Goal: Task Accomplishment & Management: Use online tool/utility

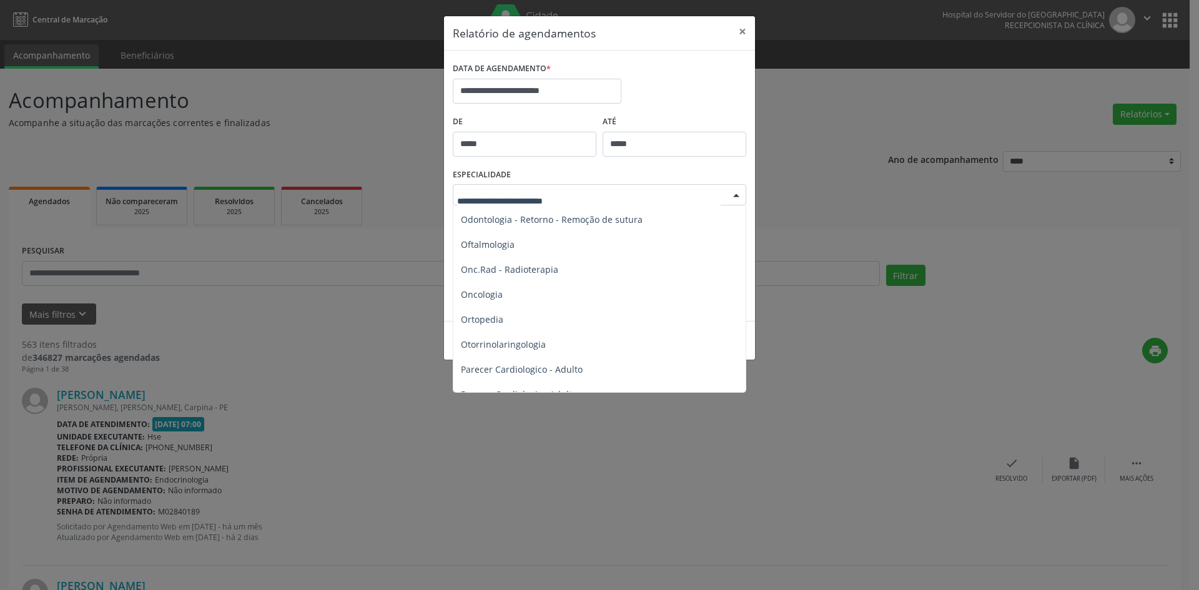
scroll to position [1686, 0]
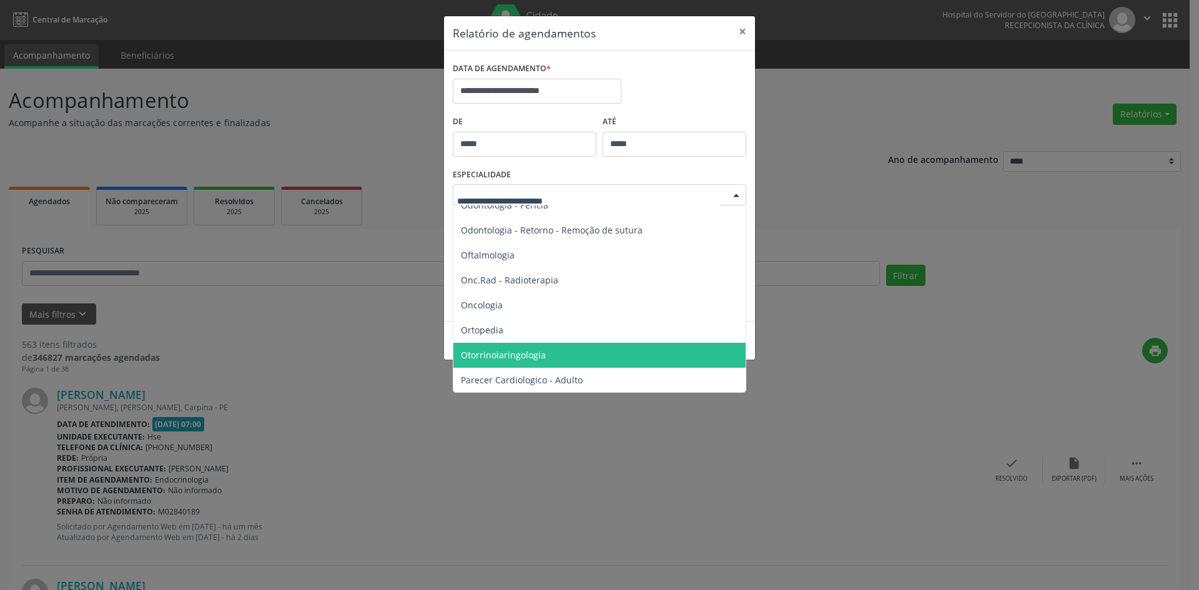
click at [518, 352] on span "Otorrinolaringologia" at bounding box center [503, 355] width 85 height 12
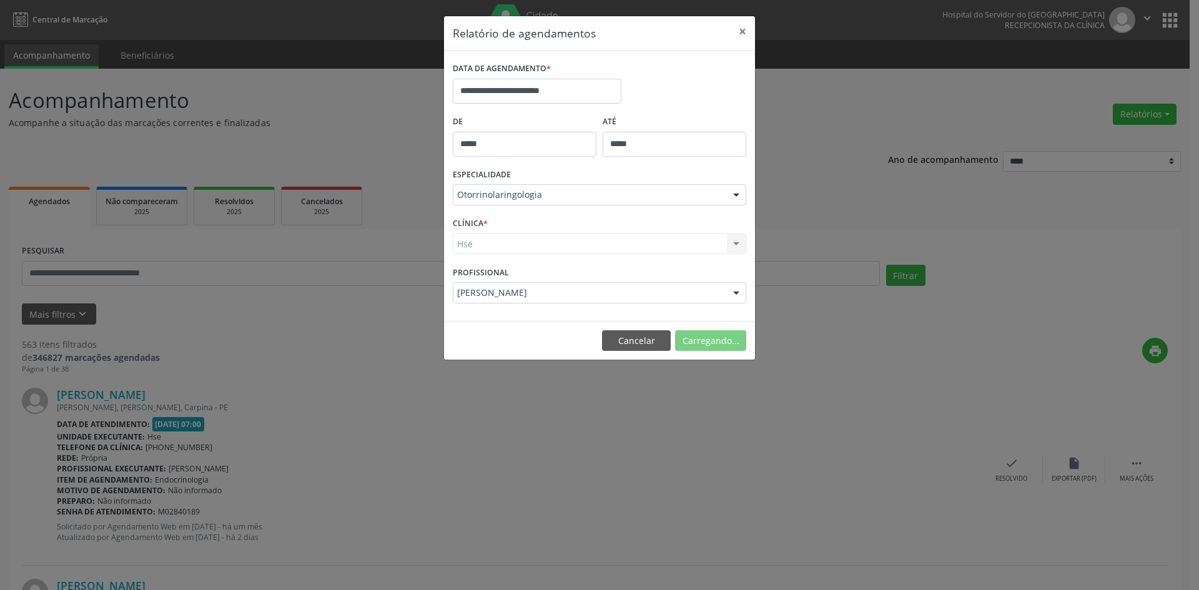
click at [464, 241] on div "Hse Hse Nenhum resultado encontrado para: " " Não há nenhuma opção para ser exi…" at bounding box center [599, 244] width 293 height 21
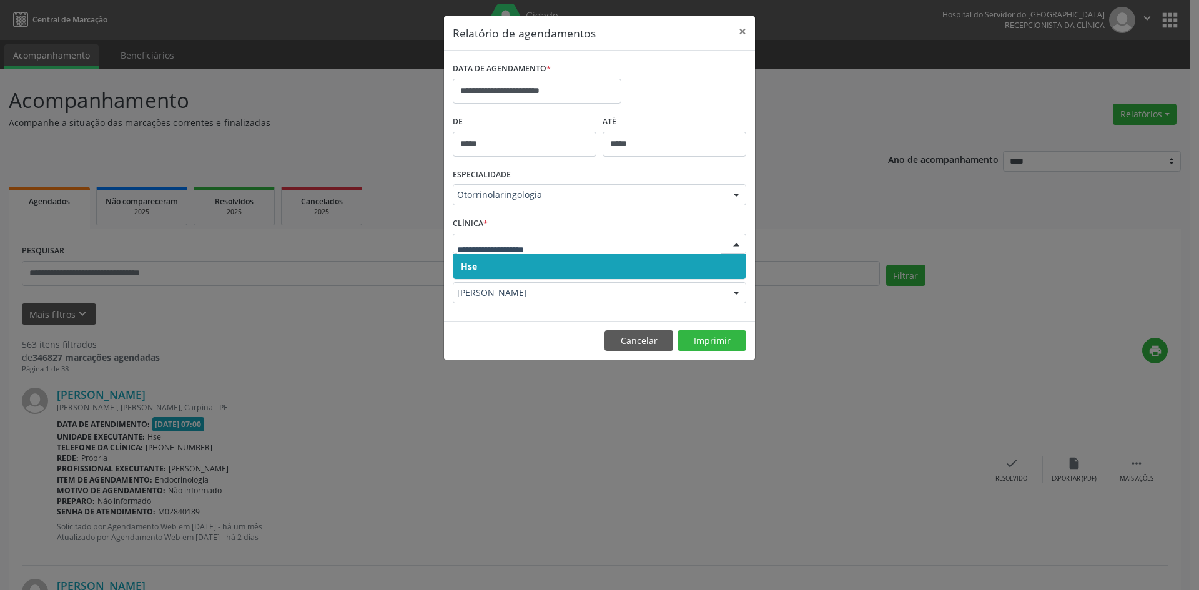
click at [466, 267] on span "Hse" at bounding box center [469, 266] width 16 height 12
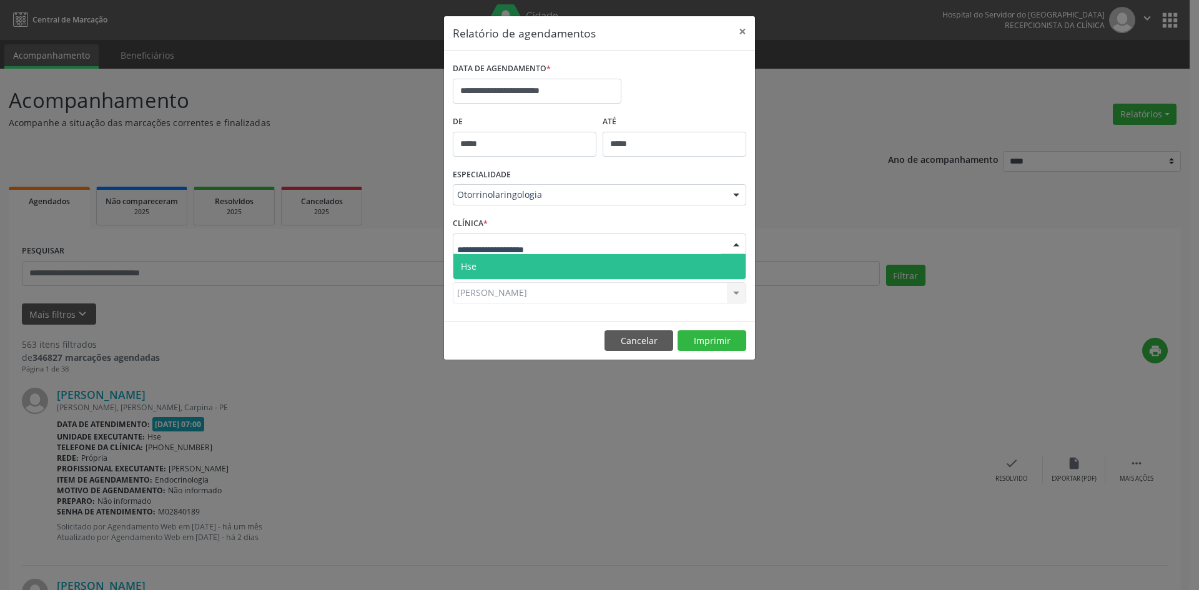
click at [468, 268] on span "Hse" at bounding box center [469, 266] width 16 height 12
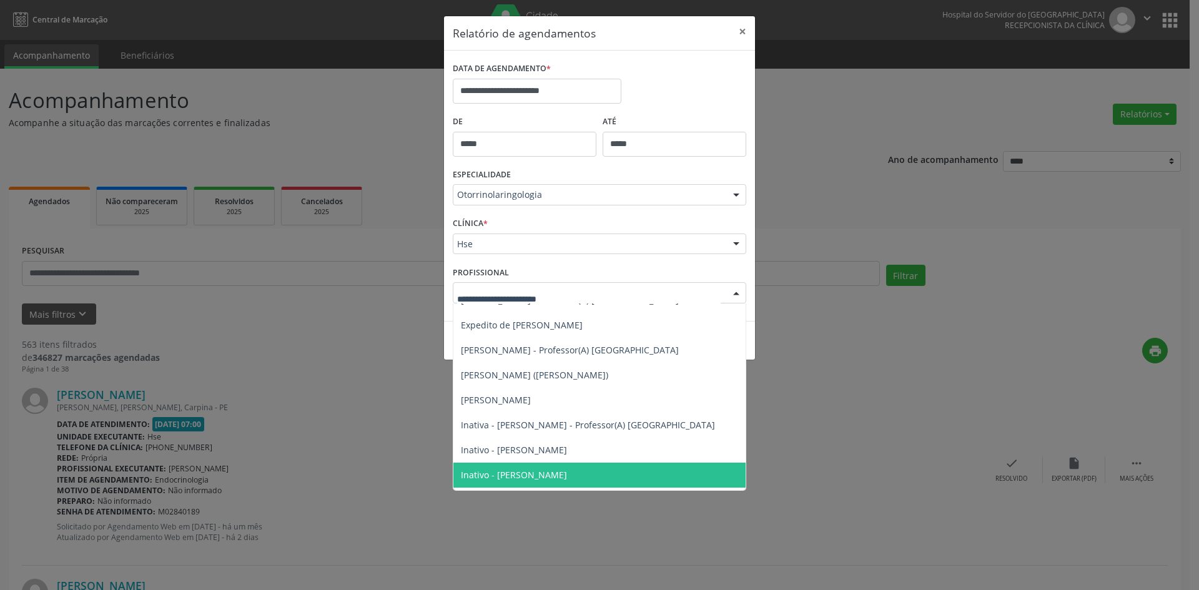
scroll to position [0, 0]
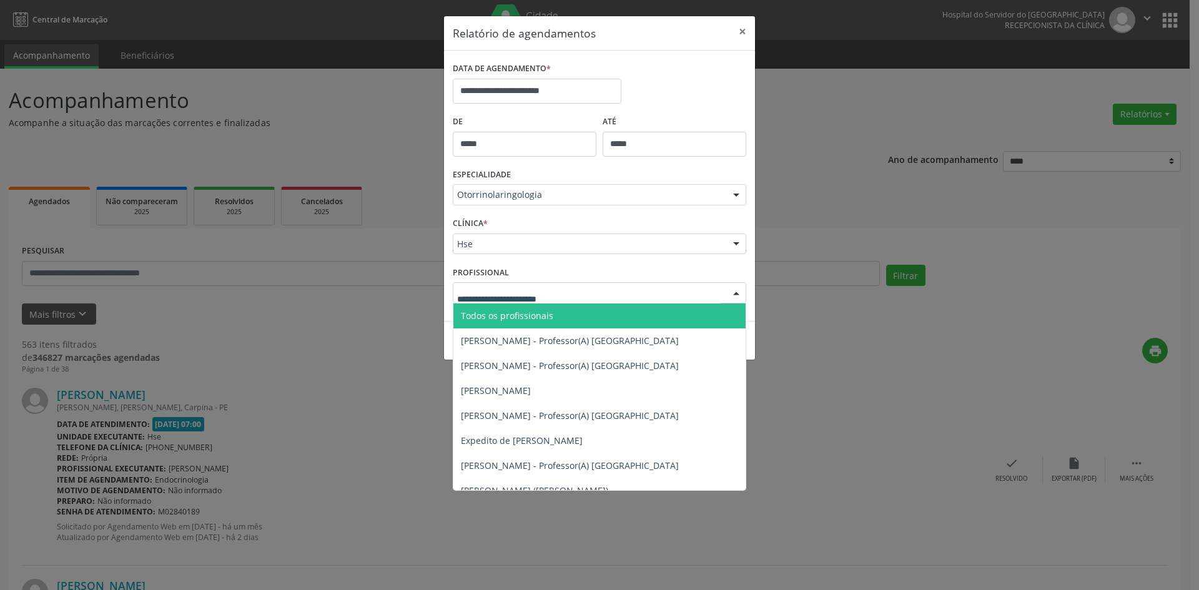
click at [496, 304] on span "Todos os profissionais" at bounding box center [599, 315] width 292 height 25
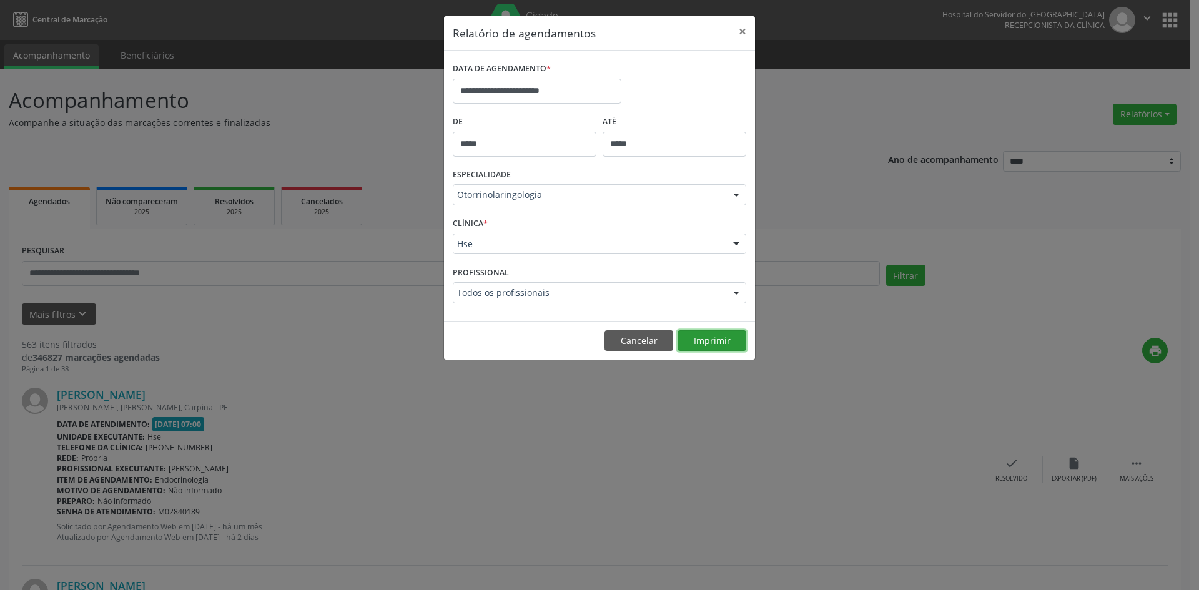
click at [716, 339] on button "Imprimir" at bounding box center [711, 340] width 69 height 21
click at [707, 335] on button "Imprimir" at bounding box center [711, 340] width 69 height 21
click at [732, 196] on div at bounding box center [736, 195] width 19 height 21
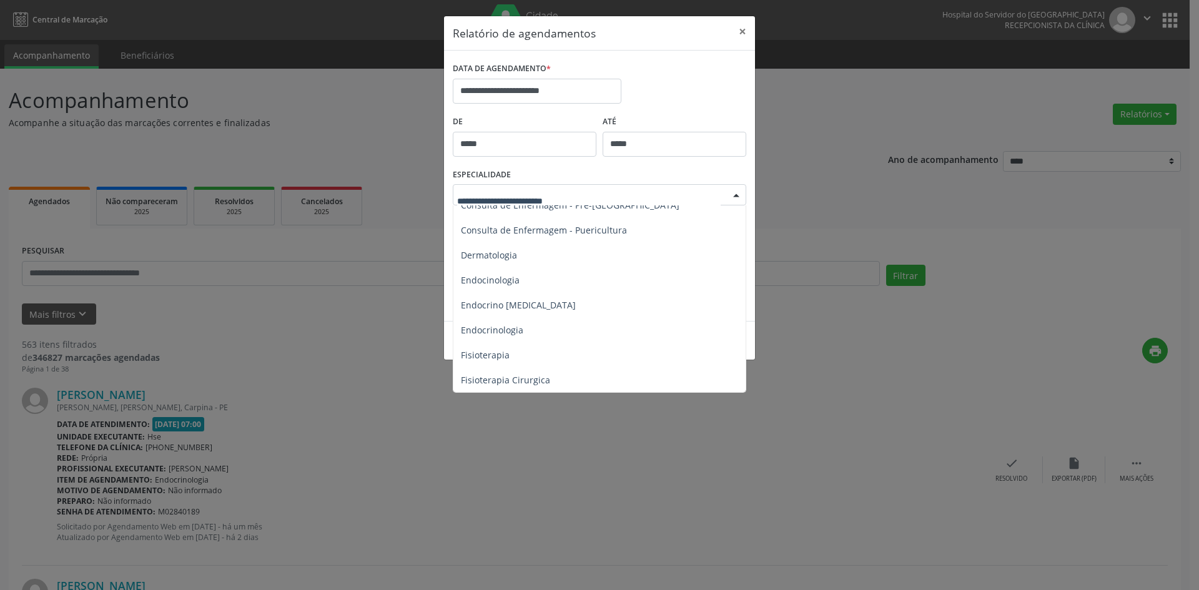
scroll to position [499, 0]
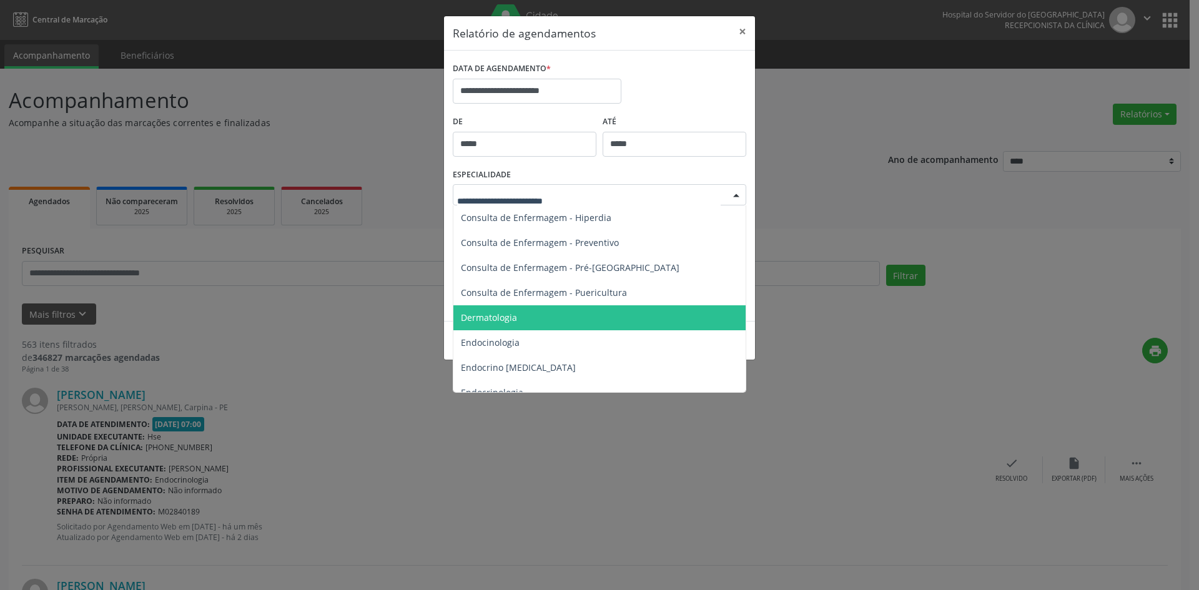
click at [504, 316] on span "Dermatologia" at bounding box center [489, 318] width 56 height 12
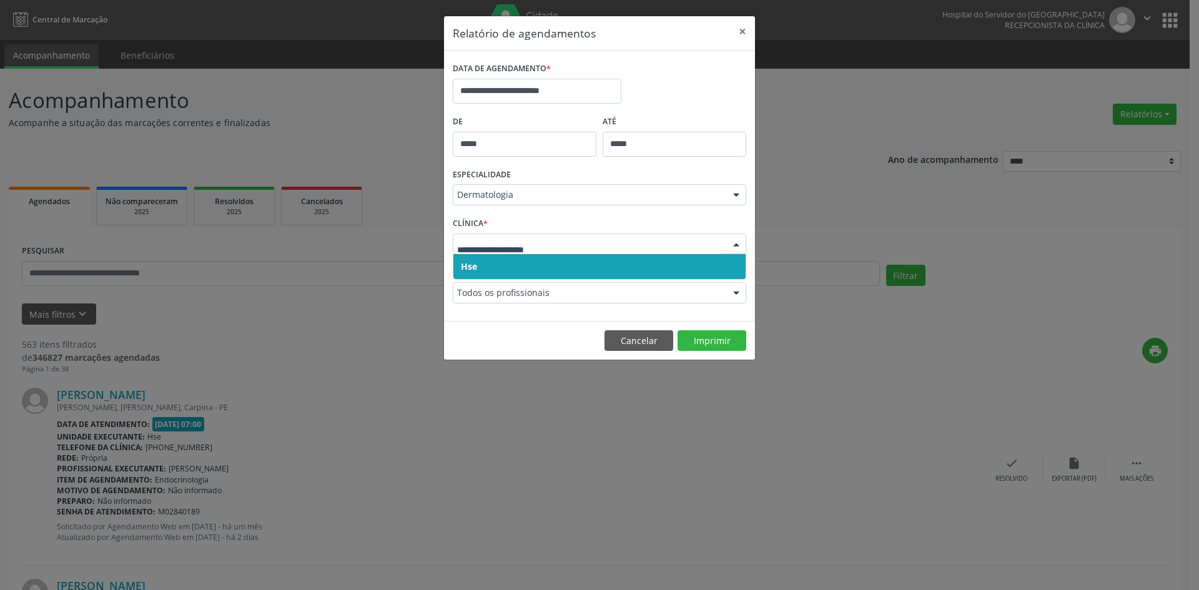
click at [471, 263] on span "Hse" at bounding box center [469, 266] width 16 height 12
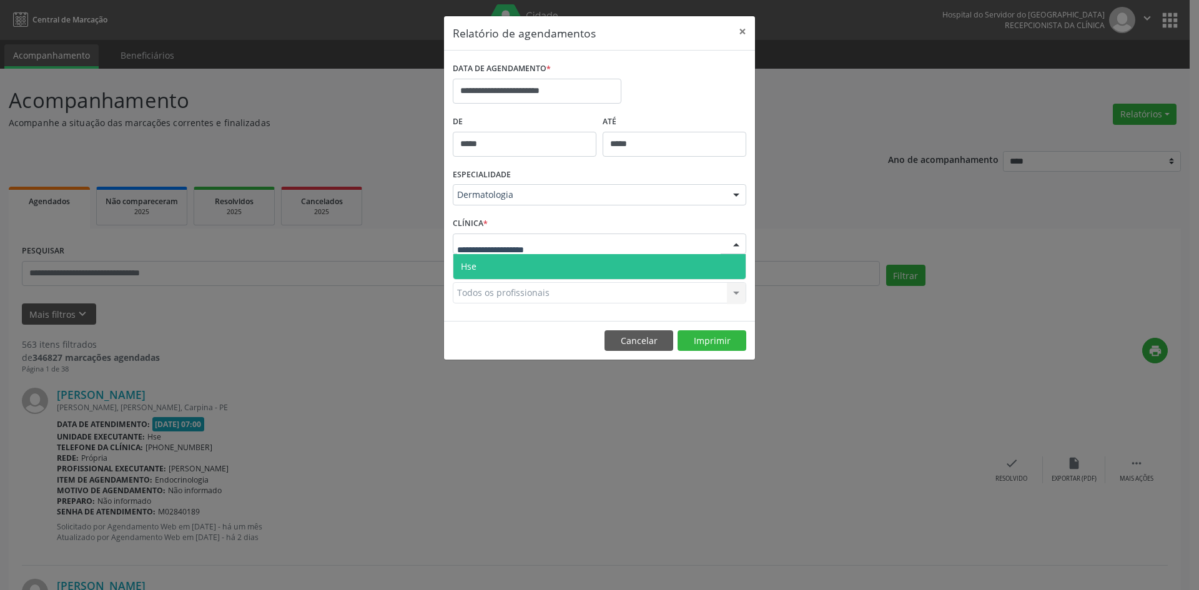
click at [481, 271] on span "Hse" at bounding box center [599, 266] width 292 height 25
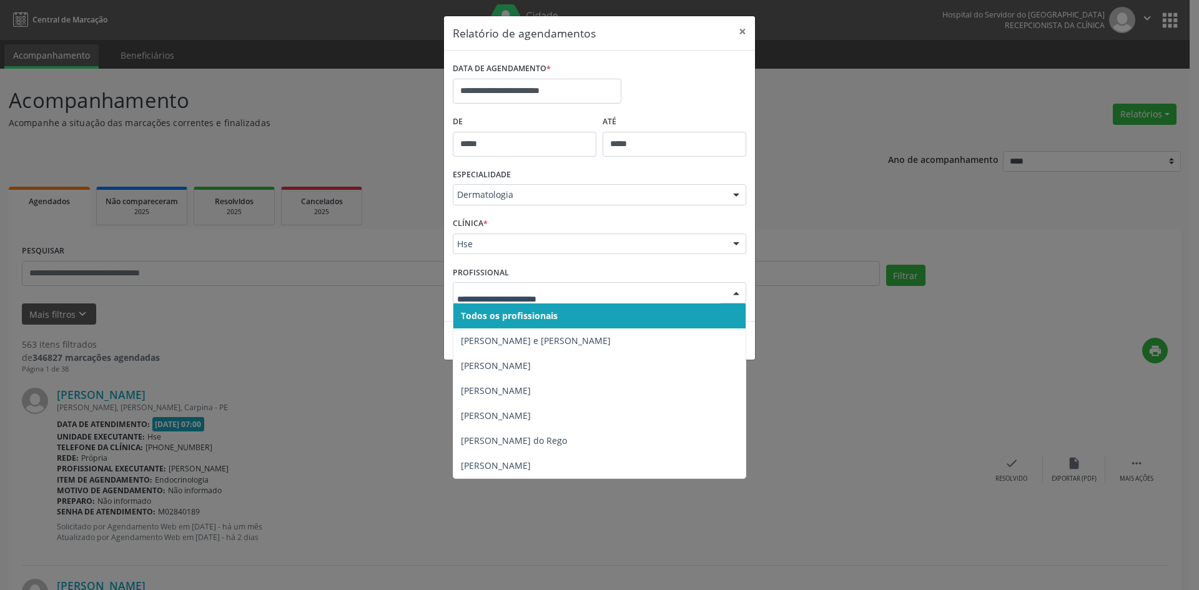
click at [488, 321] on span "Todos os profissionais" at bounding box center [509, 316] width 97 height 12
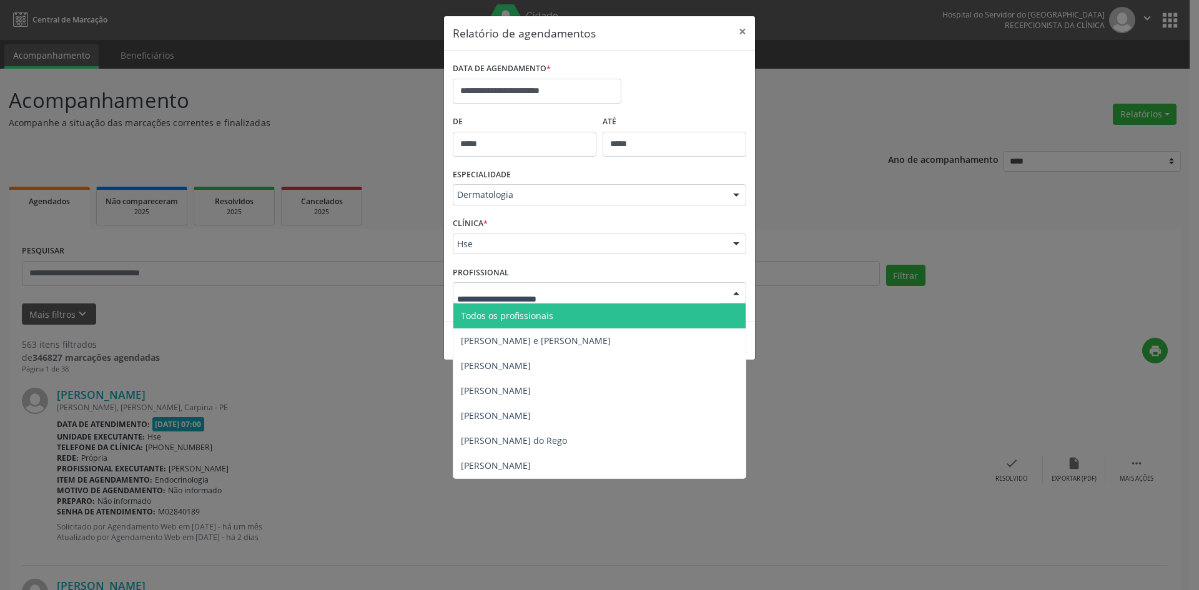
click at [493, 312] on span "Todos os profissionais" at bounding box center [507, 316] width 92 height 12
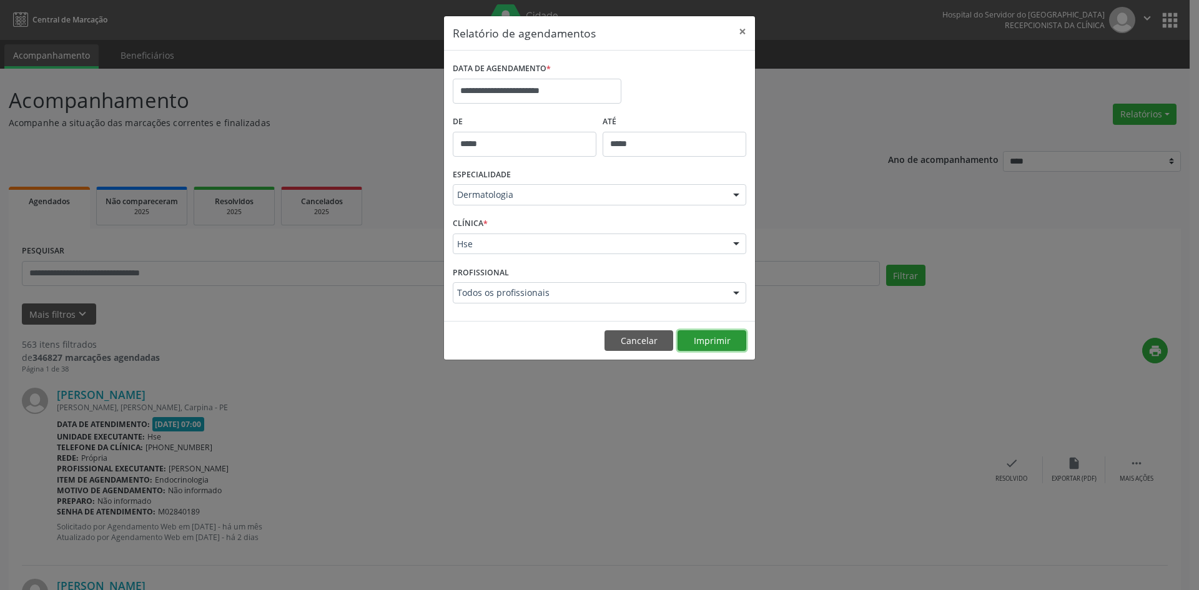
click at [726, 347] on button "Imprimir" at bounding box center [711, 340] width 69 height 21
click at [739, 192] on div at bounding box center [736, 195] width 19 height 21
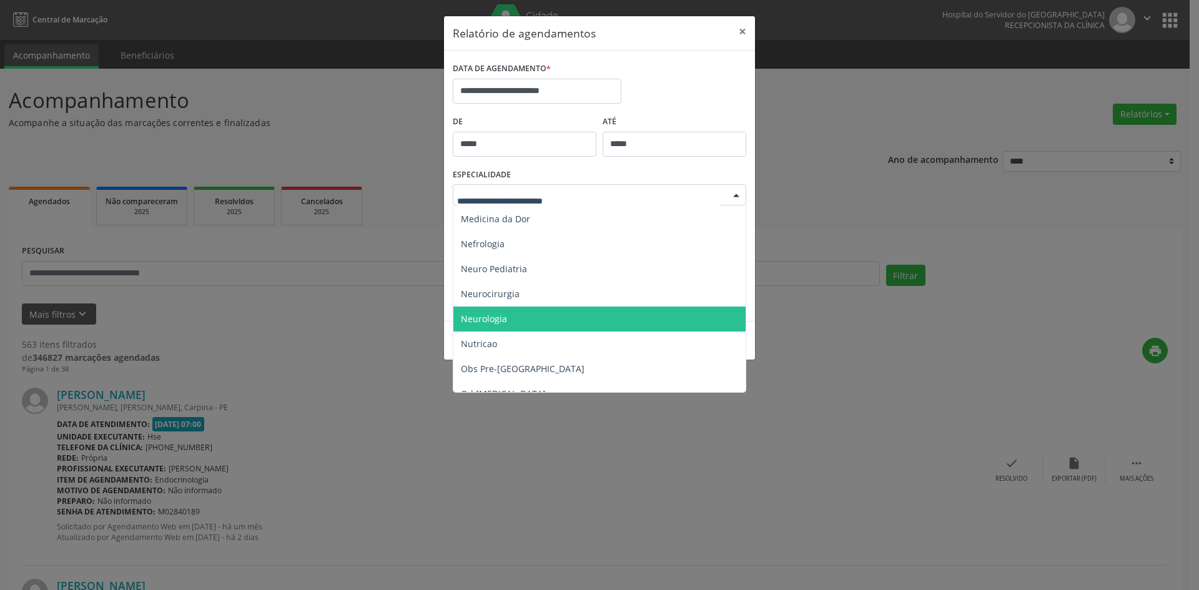
scroll to position [1146, 0]
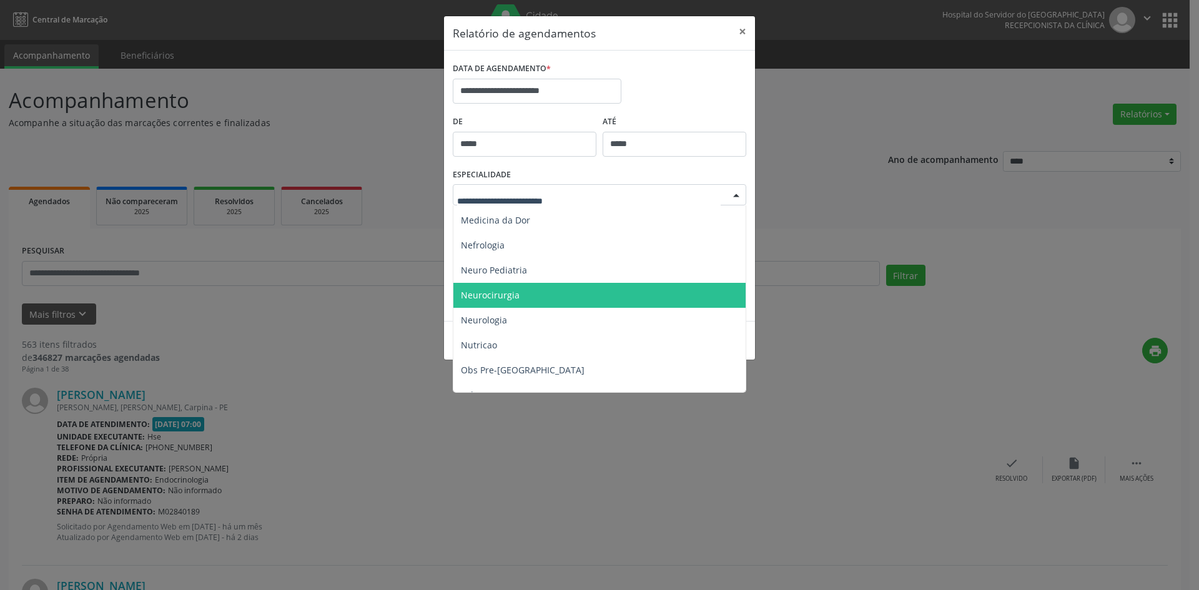
click at [493, 292] on span "Neurocirurgia" at bounding box center [490, 295] width 59 height 12
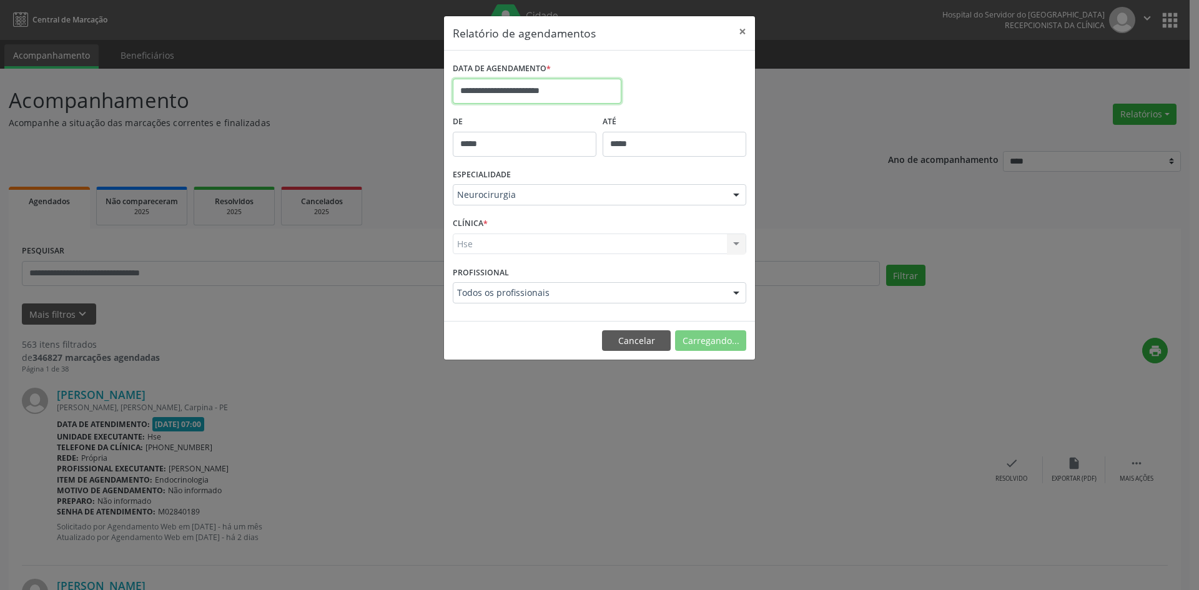
click at [507, 87] on input "**********" at bounding box center [537, 91] width 169 height 25
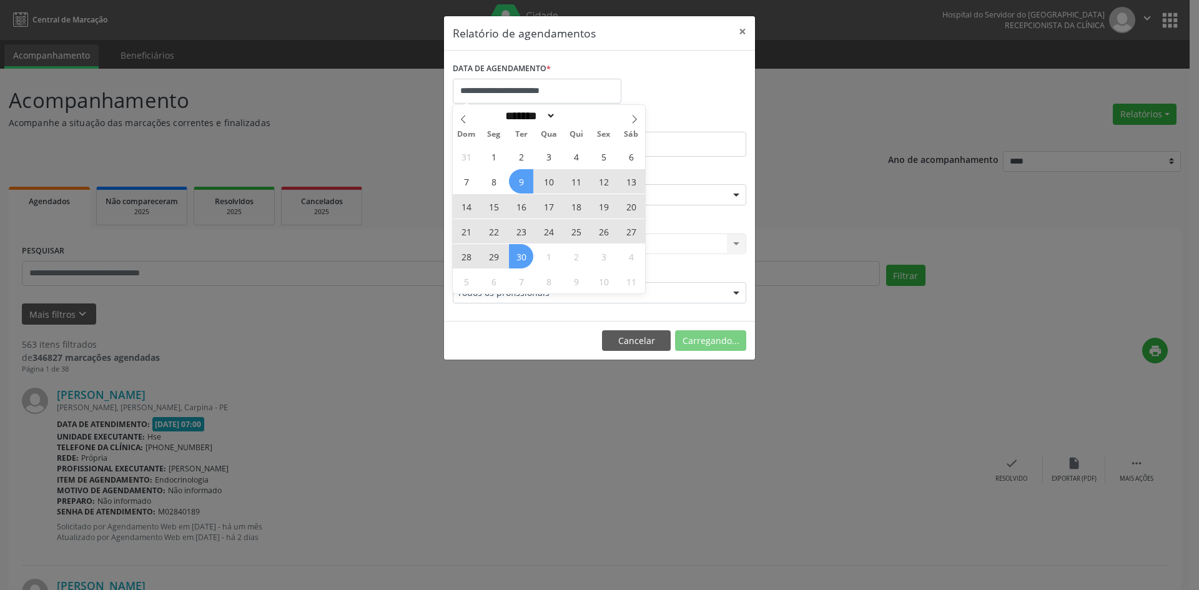
click at [547, 175] on span "10" at bounding box center [548, 181] width 24 height 24
type input "**********"
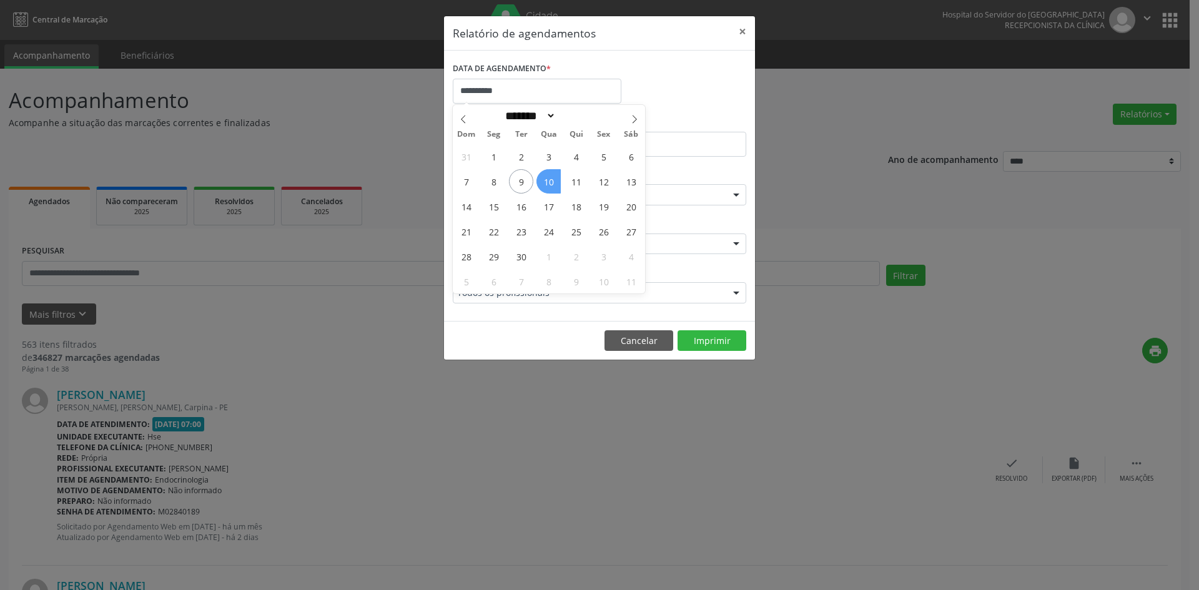
click at [547, 175] on span "10" at bounding box center [548, 181] width 24 height 24
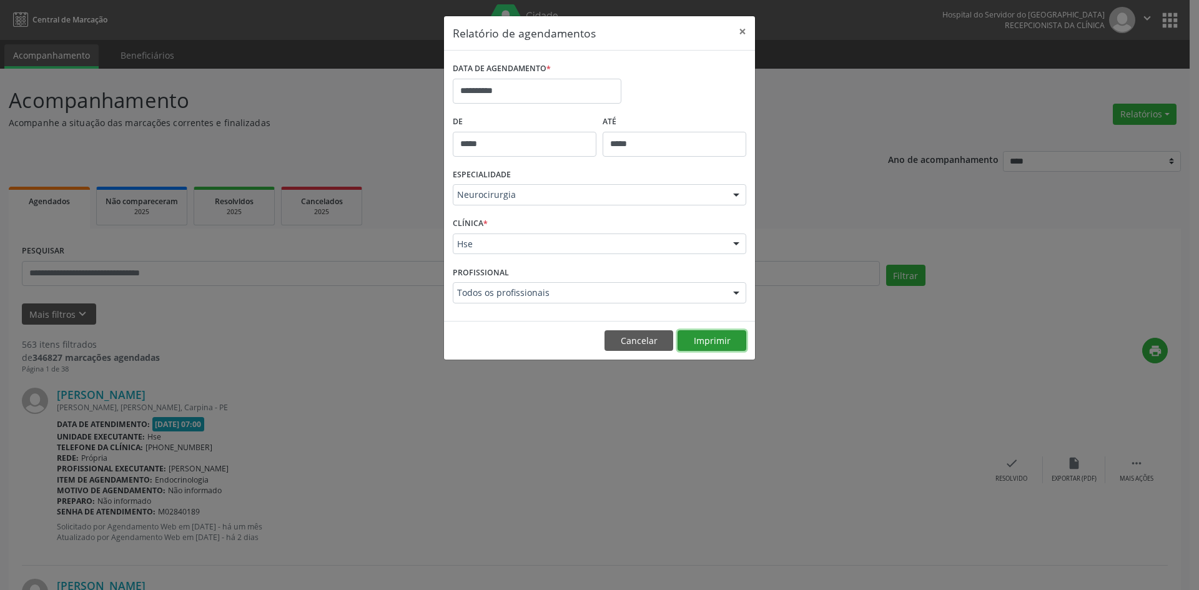
click at [721, 344] on button "Imprimir" at bounding box center [711, 340] width 69 height 21
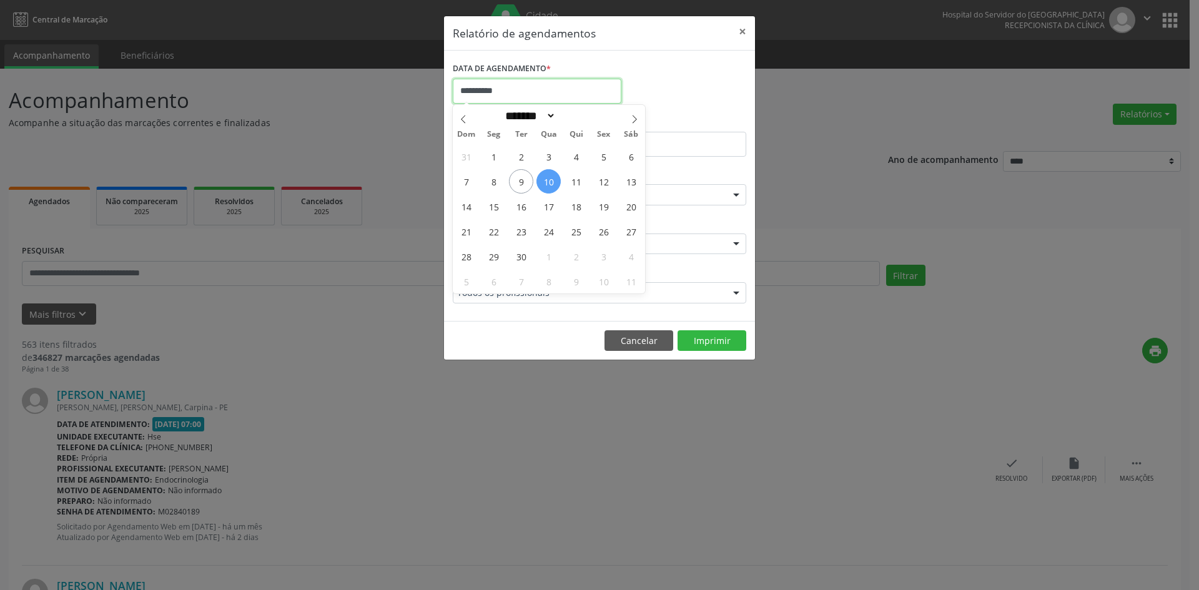
click at [488, 86] on input "**********" at bounding box center [537, 91] width 169 height 25
click at [548, 182] on span "10" at bounding box center [548, 181] width 24 height 24
type input "**********"
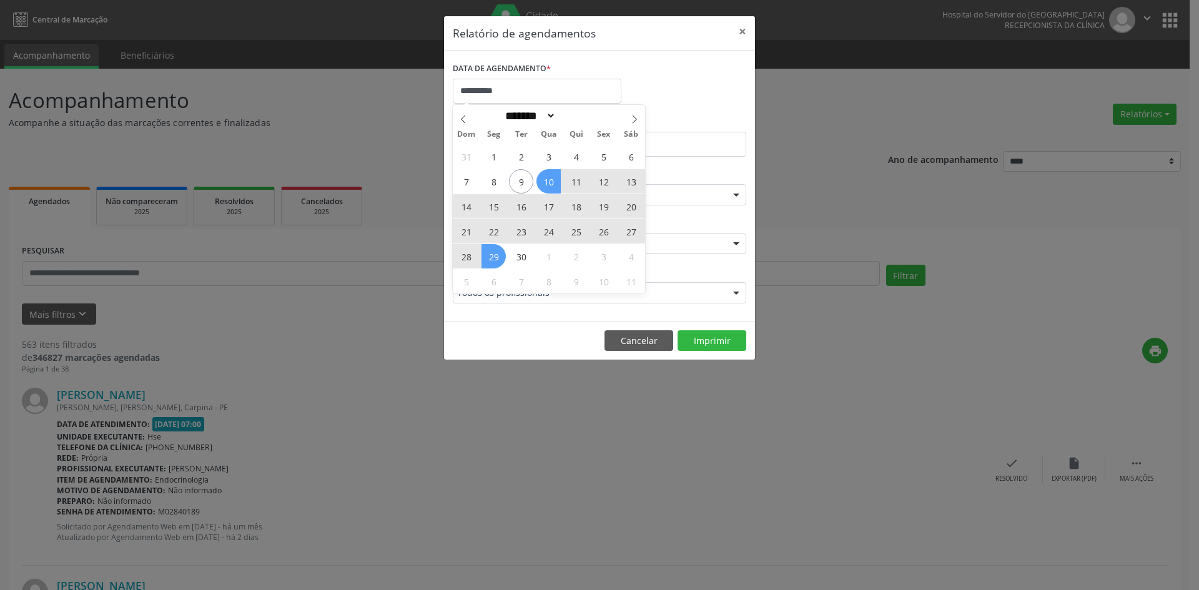
click at [488, 252] on div "31 1 2 3 4 5 6 7 8 9 10 11 12 13 14 15 16 17 18 19 20 21 22 23 24 25 26 27 28 2…" at bounding box center [549, 219] width 192 height 150
drag, startPoint x: 499, startPoint y: 252, endPoint x: 526, endPoint y: 253, distance: 26.9
click at [526, 253] on div "31 1 2 3 4 5 6 7 8 9 10 11 12 13 14 15 16 17 18 19 20 21 22 23 24 25 26 27 28 2…" at bounding box center [549, 219] width 192 height 150
click at [526, 253] on span "30" at bounding box center [521, 256] width 24 height 24
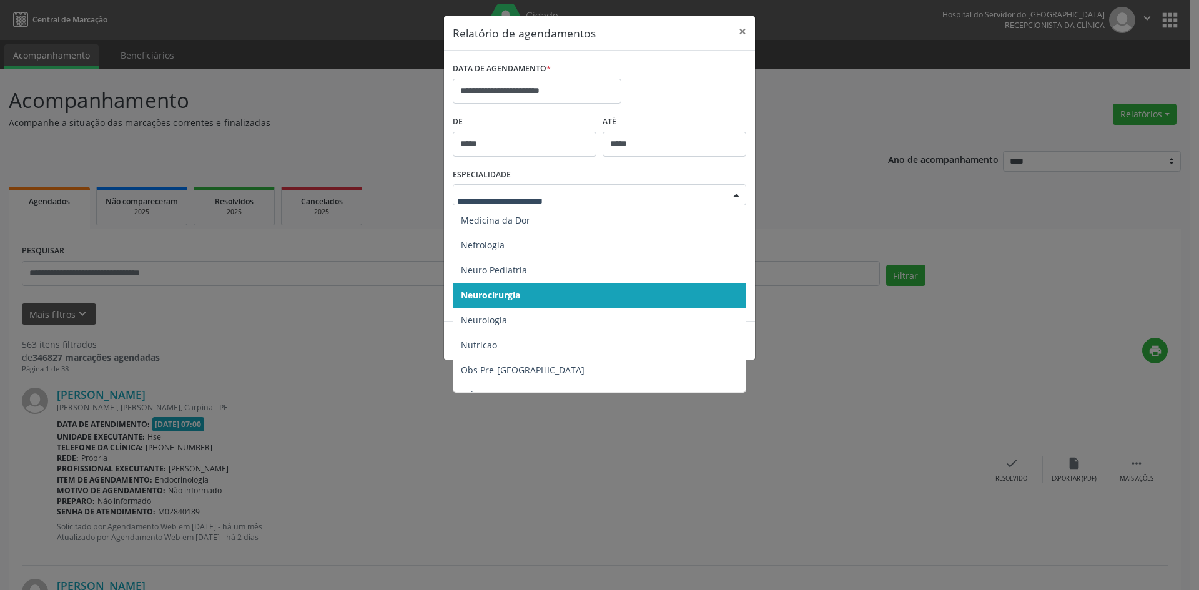
click at [739, 194] on div at bounding box center [736, 195] width 19 height 21
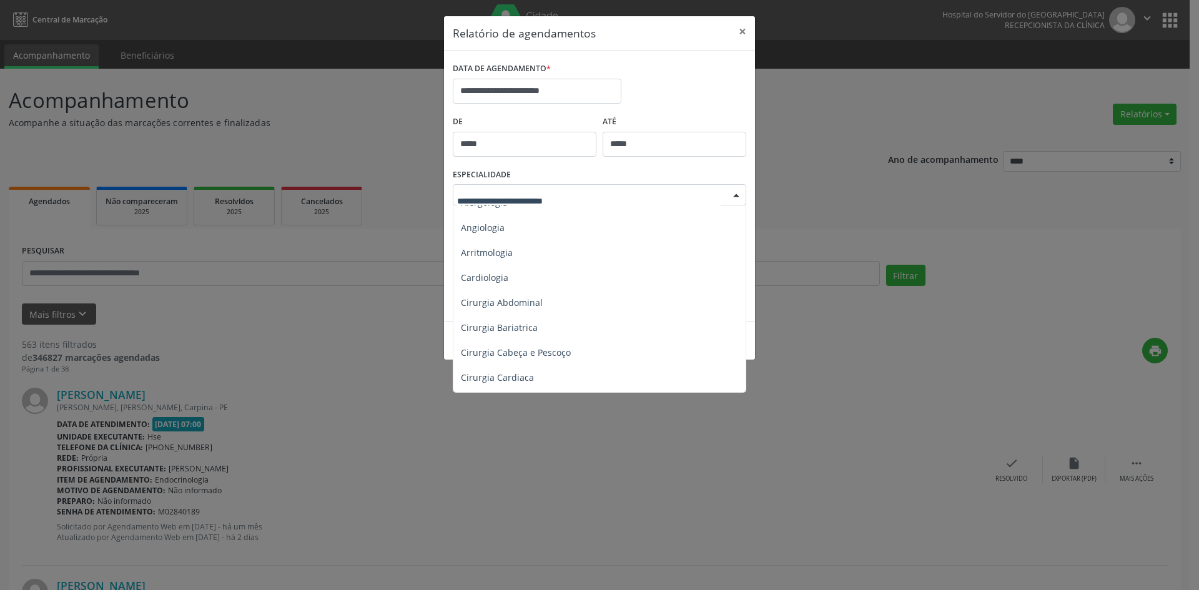
scroll to position [0, 0]
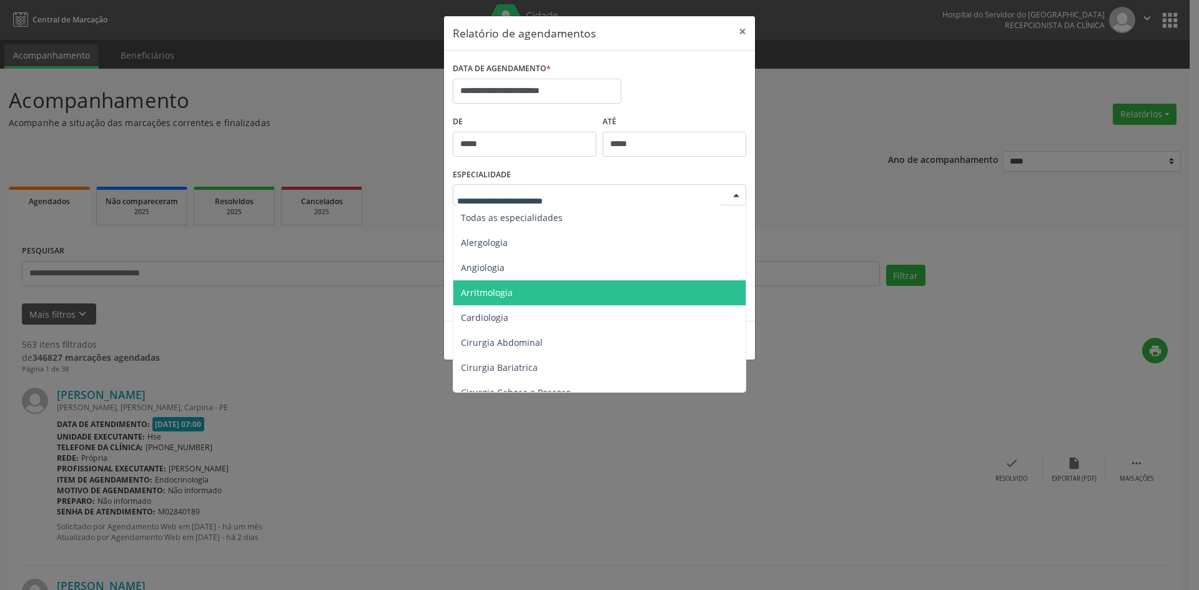
click at [480, 300] on span "Arritmologia" at bounding box center [600, 292] width 294 height 25
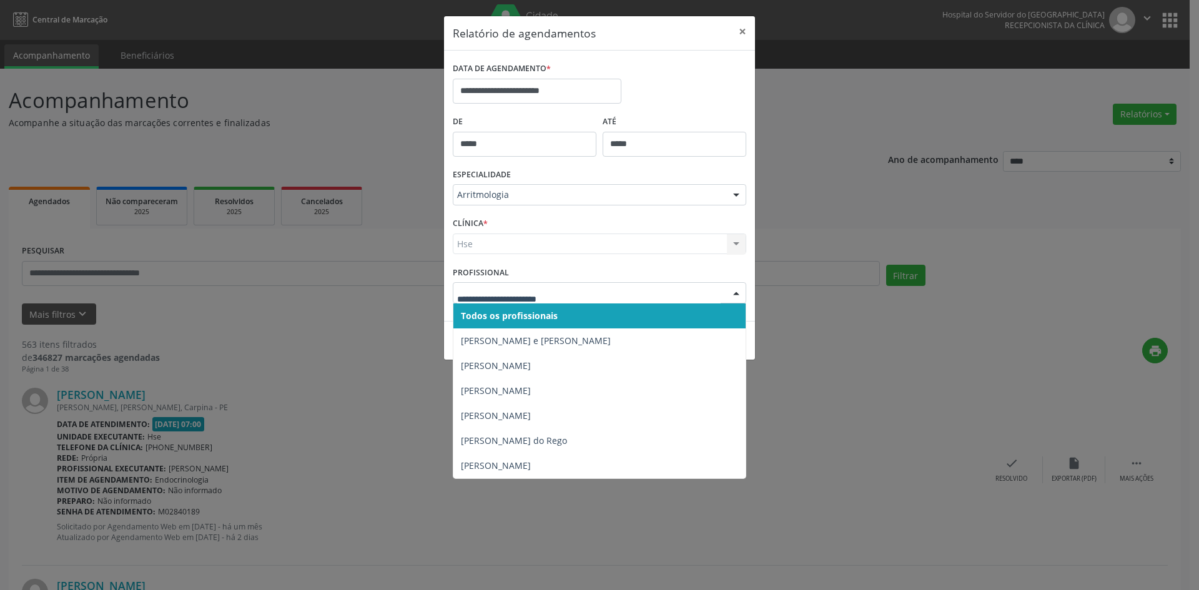
click at [480, 300] on div at bounding box center [599, 292] width 293 height 21
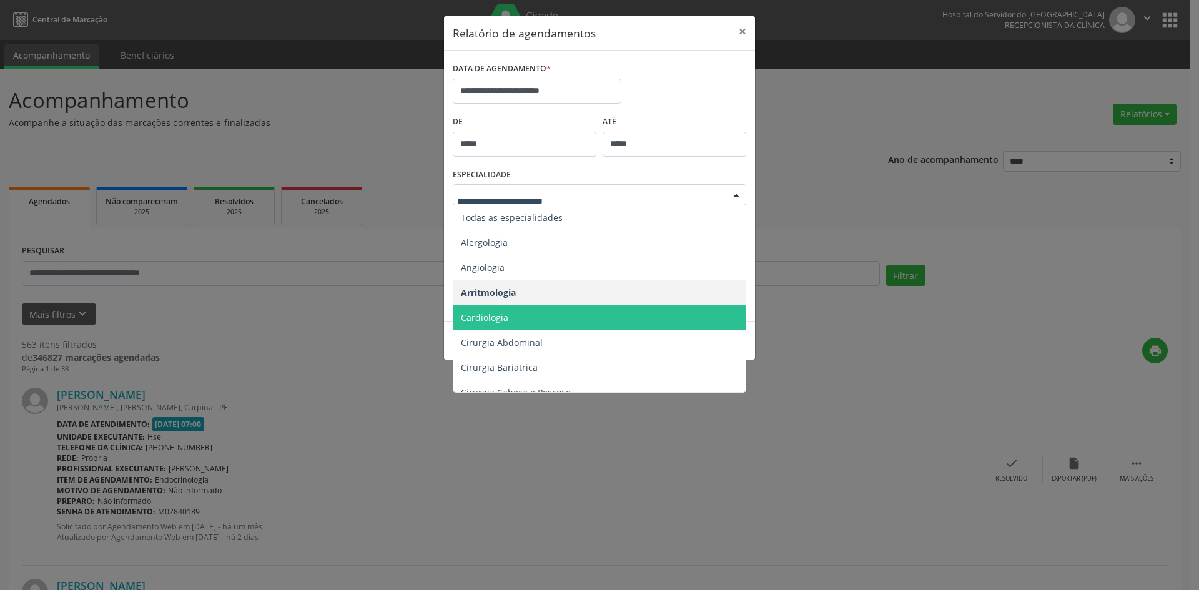
click at [488, 317] on span "Cardiologia" at bounding box center [484, 318] width 47 height 12
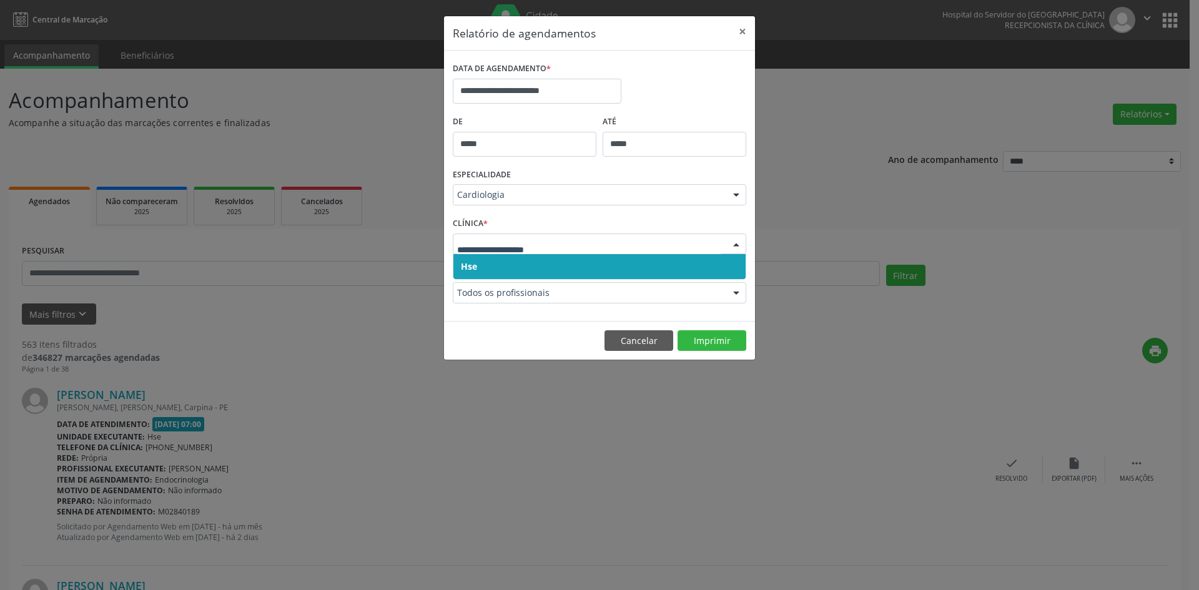
click at [471, 267] on span "Hse" at bounding box center [469, 266] width 16 height 12
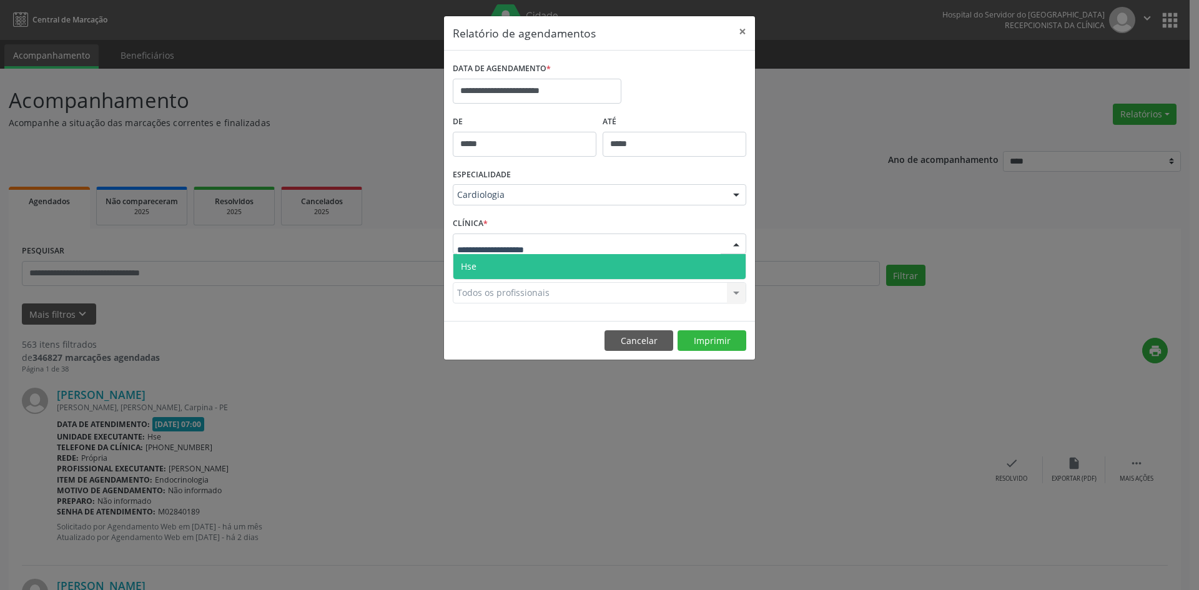
click at [475, 274] on span "Hse" at bounding box center [599, 266] width 292 height 25
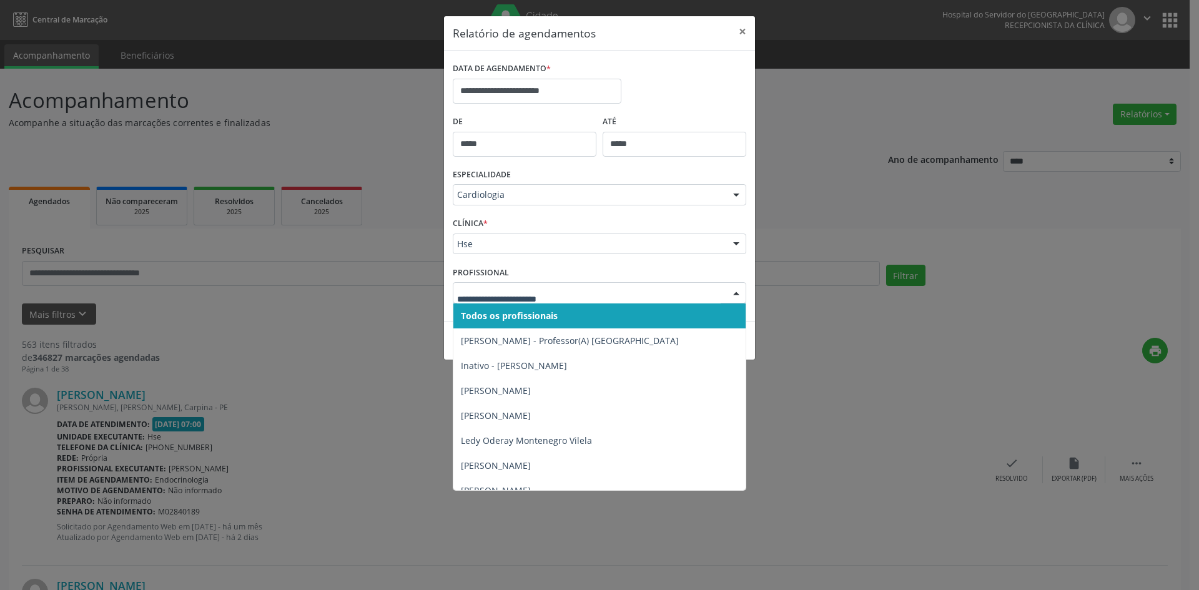
click at [488, 320] on span "Todos os profissionais" at bounding box center [509, 316] width 97 height 12
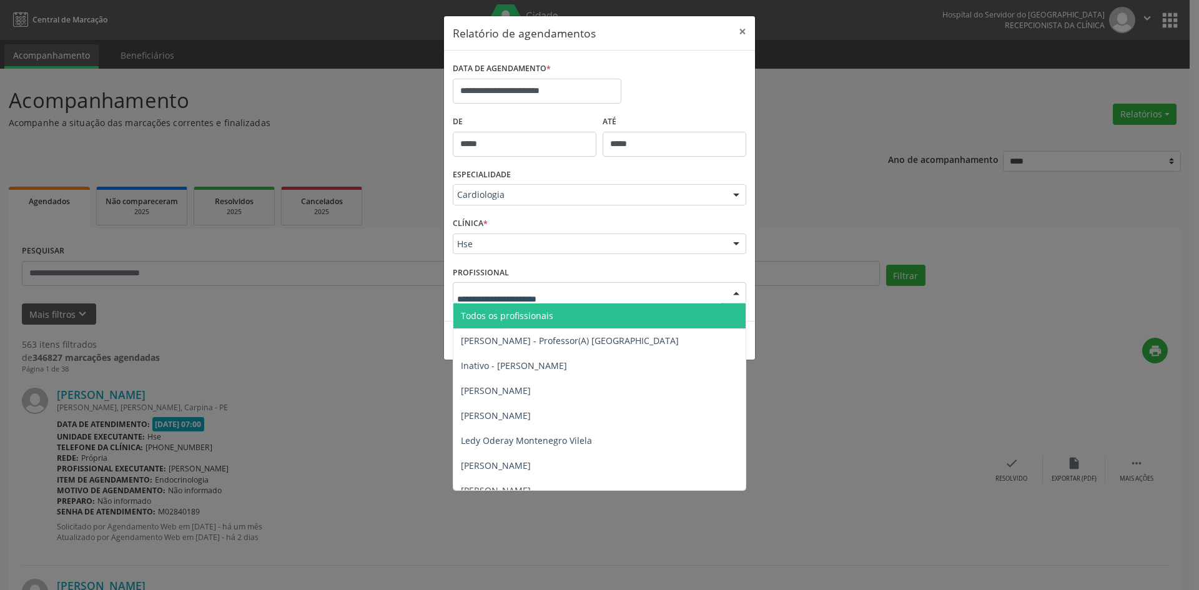
click at [484, 311] on span "Todos os profissionais" at bounding box center [507, 316] width 92 height 12
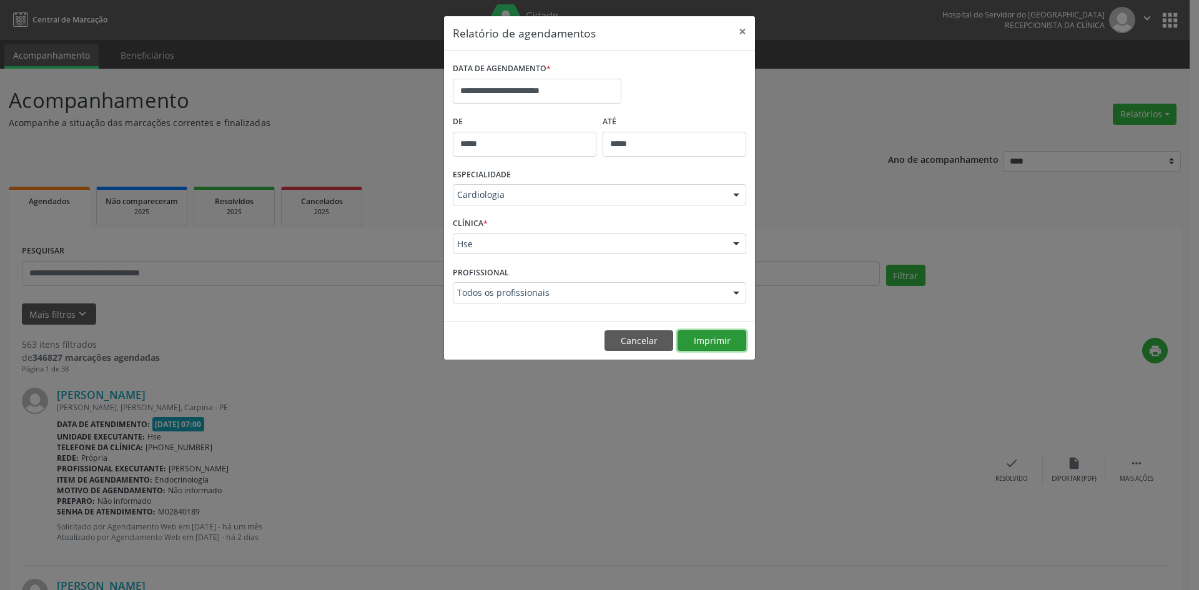
click at [716, 344] on button "Imprimir" at bounding box center [711, 340] width 69 height 21
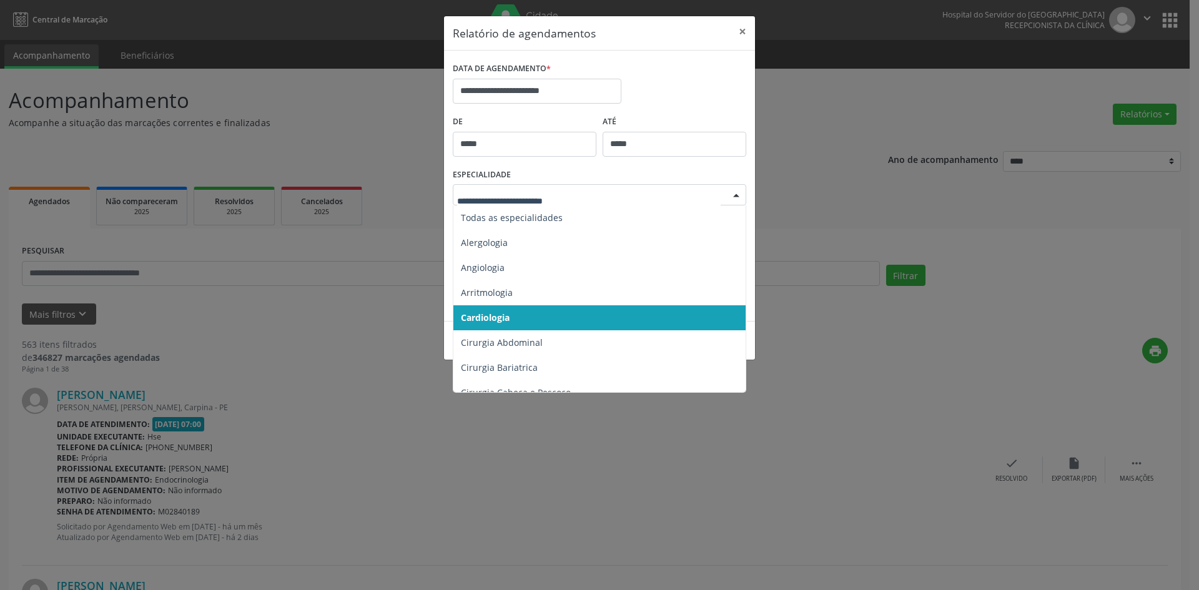
click at [738, 198] on div at bounding box center [736, 195] width 19 height 21
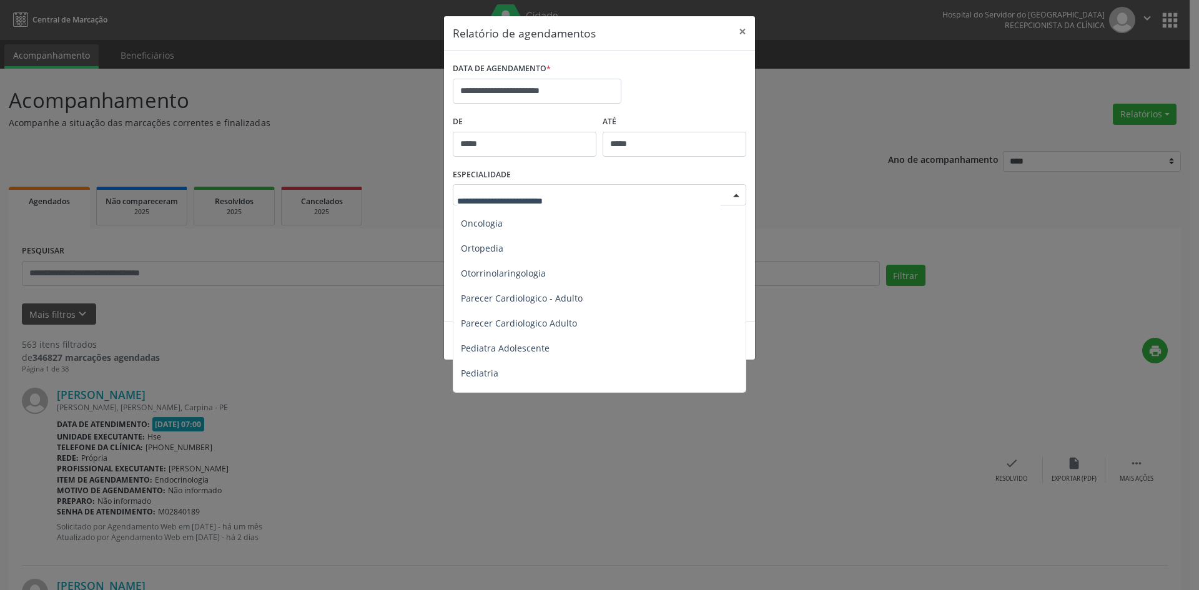
scroll to position [1811, 0]
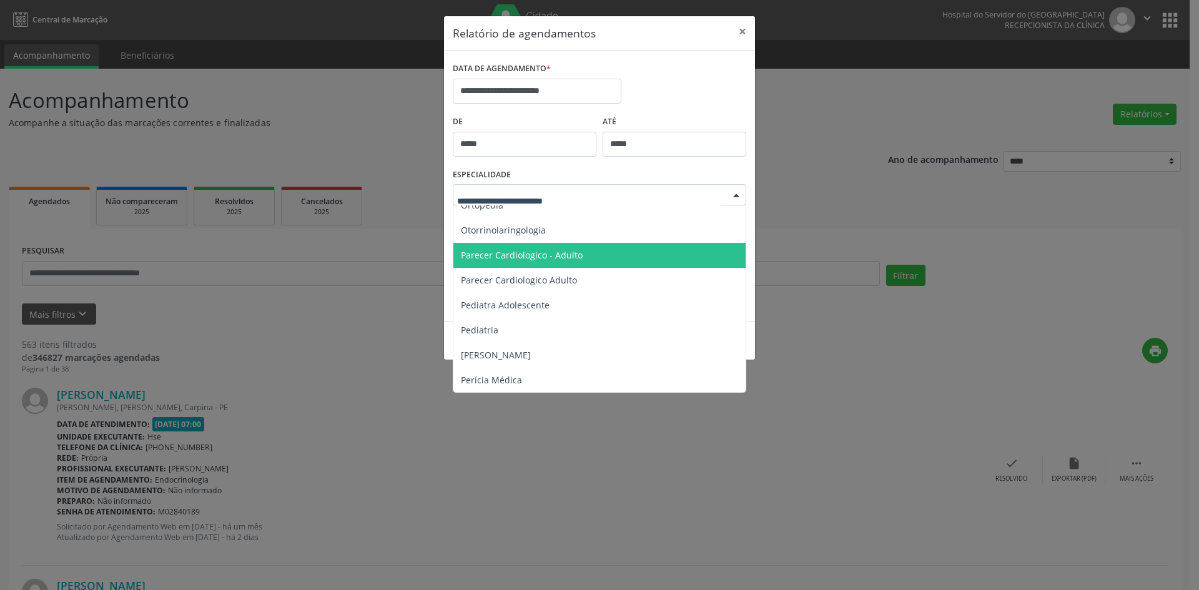
click at [498, 255] on span "Parecer Cardiologico - Adulto" at bounding box center [522, 255] width 122 height 12
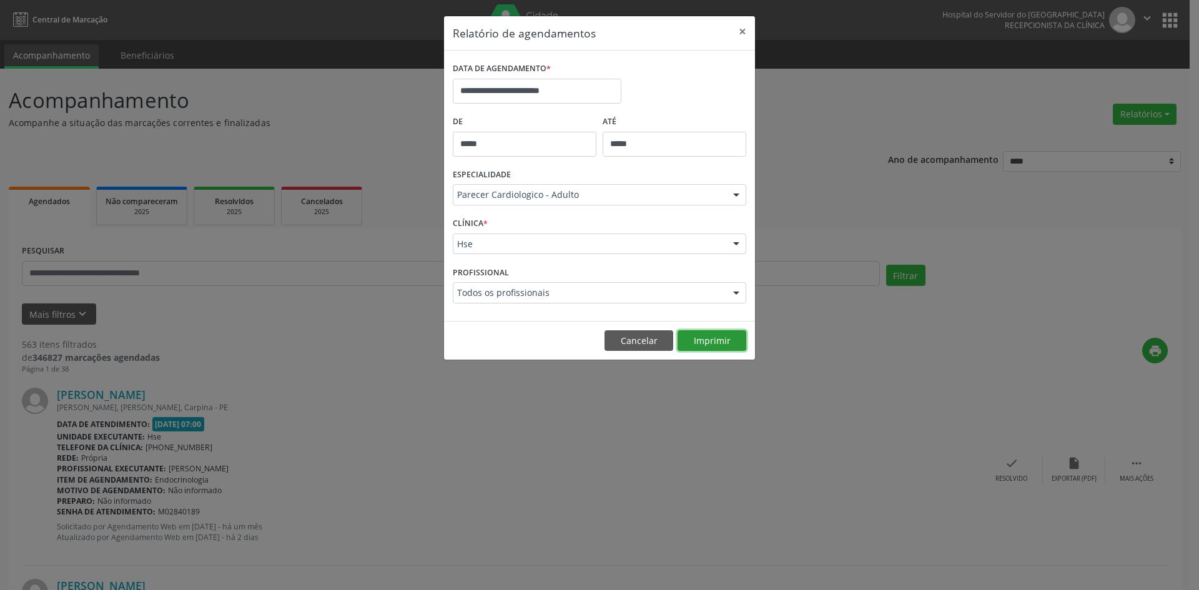
click at [724, 346] on button "Imprimir" at bounding box center [711, 340] width 69 height 21
click at [743, 31] on button "×" at bounding box center [742, 31] width 25 height 31
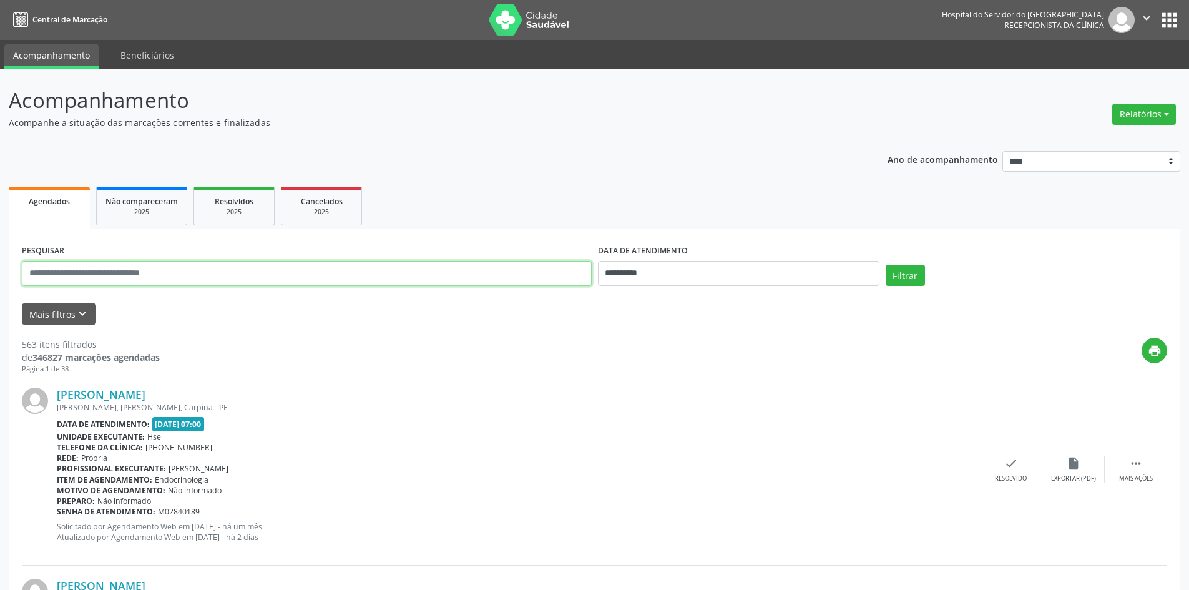
click at [94, 275] on input "text" at bounding box center [307, 273] width 570 height 25
type input "**********"
click at [651, 275] on input "**********" at bounding box center [739, 273] width 282 height 25
click at [696, 365] on span "10" at bounding box center [694, 364] width 24 height 24
type input "**********"
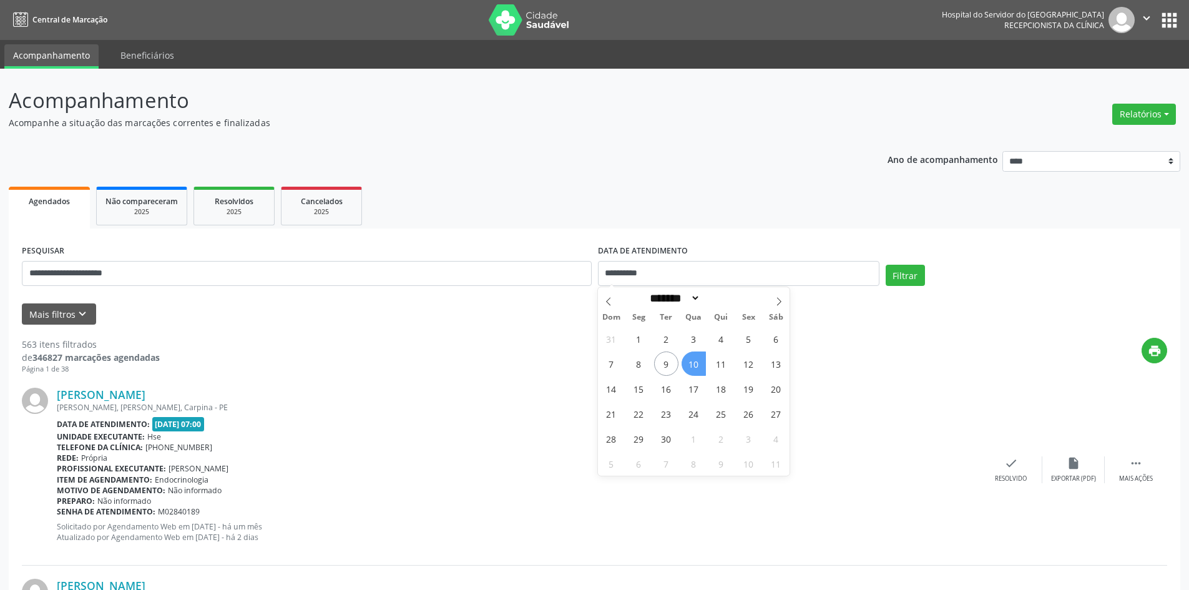
click at [696, 365] on span "10" at bounding box center [694, 364] width 24 height 24
click at [893, 276] on button "Filtrar" at bounding box center [905, 275] width 39 height 21
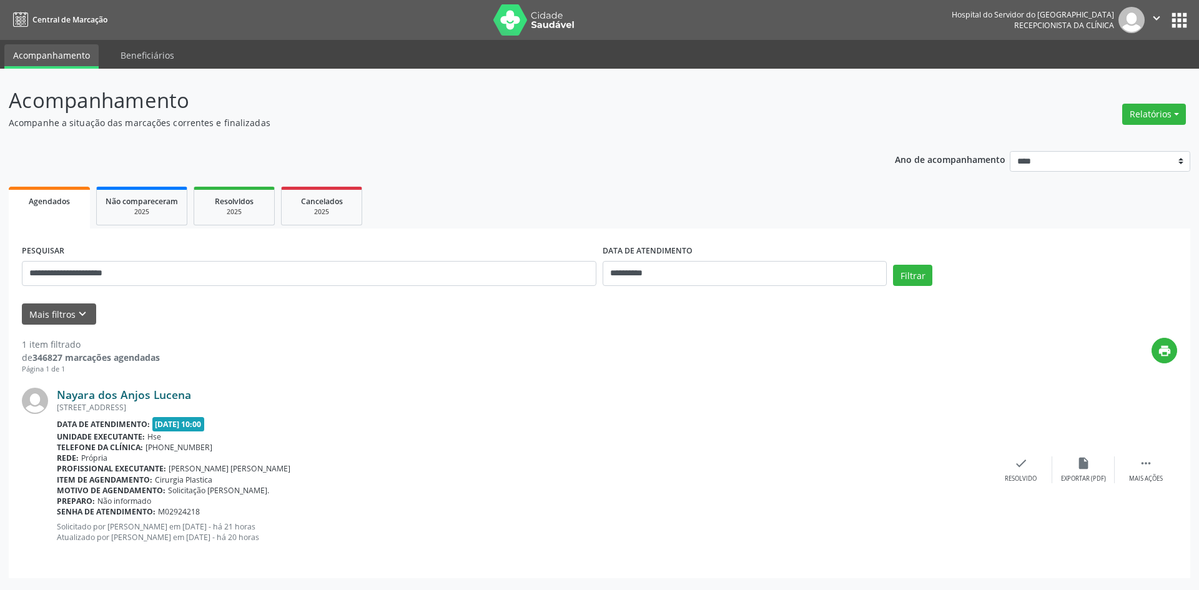
click at [166, 393] on link "Nayara dos Anjos Lucena" at bounding box center [124, 395] width 134 height 14
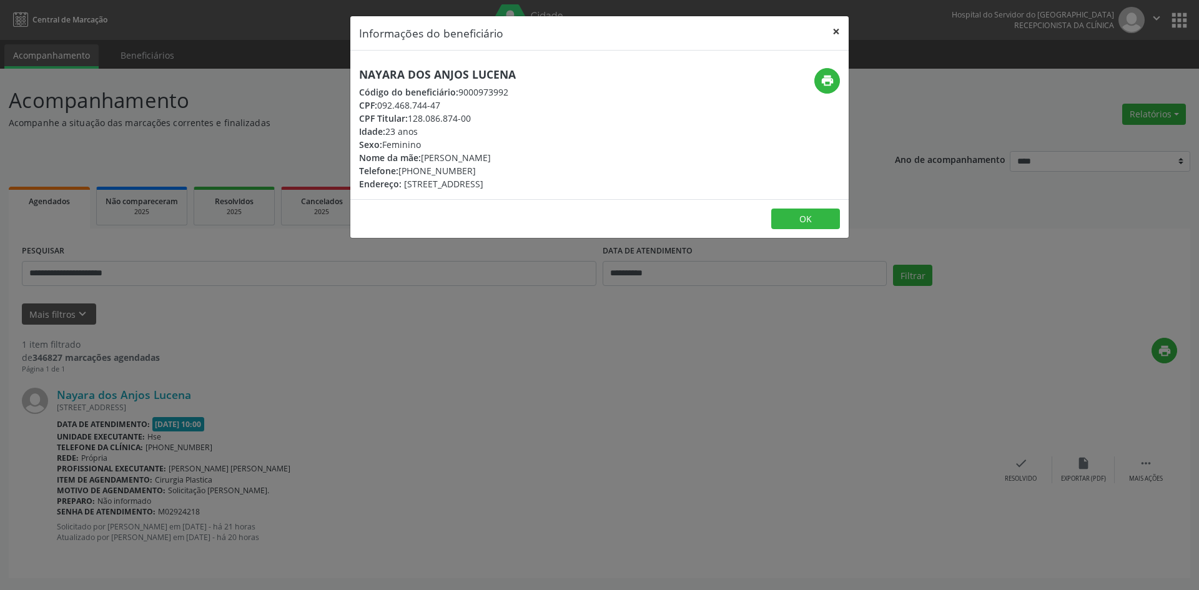
click at [837, 32] on button "×" at bounding box center [836, 31] width 25 height 31
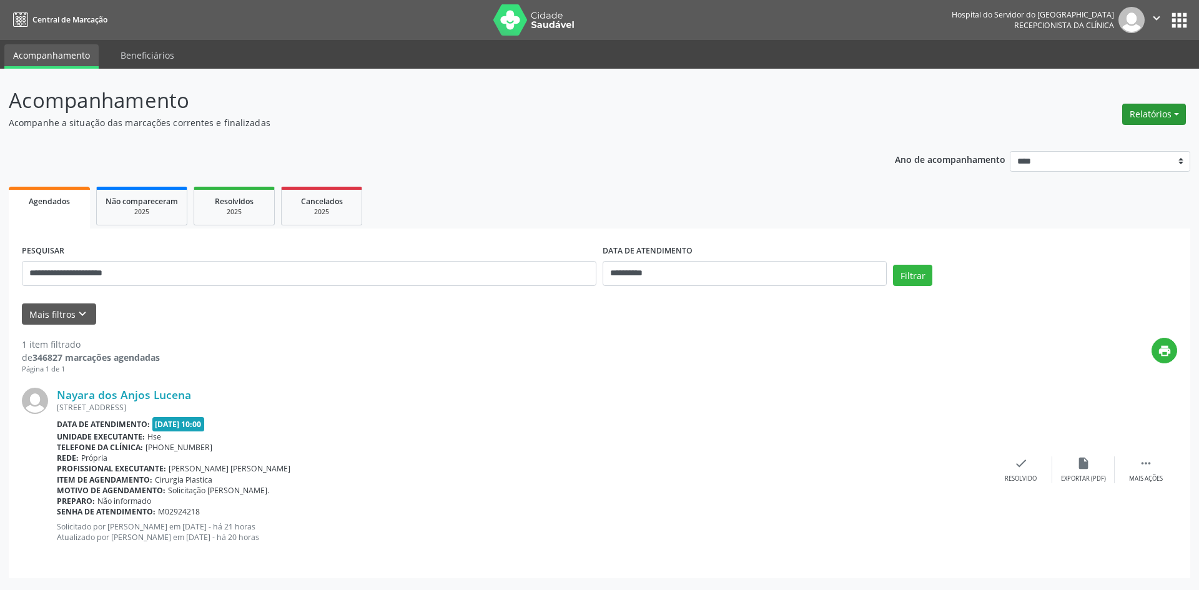
click at [1141, 119] on button "Relatórios" at bounding box center [1154, 114] width 64 height 21
click at [1104, 140] on link "Agendamentos" at bounding box center [1119, 140] width 134 height 17
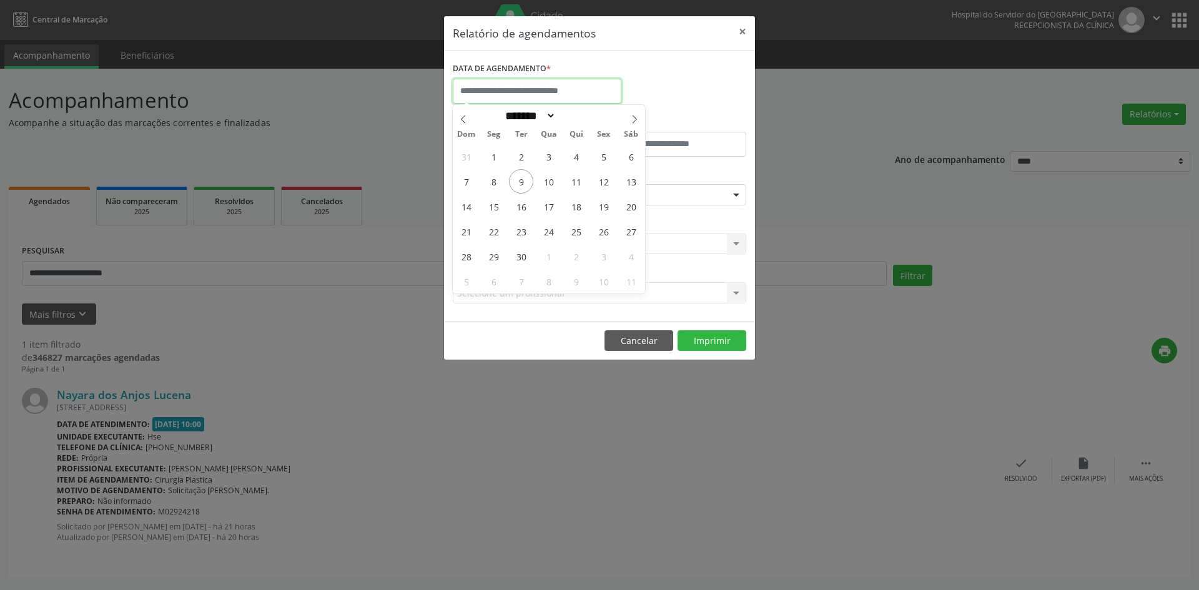
click at [501, 92] on input "text" at bounding box center [537, 91] width 169 height 25
click at [521, 186] on span "9" at bounding box center [521, 181] width 24 height 24
type input "**********"
click at [740, 32] on button "×" at bounding box center [742, 31] width 25 height 31
